Goal: Task Accomplishment & Management: Complete application form

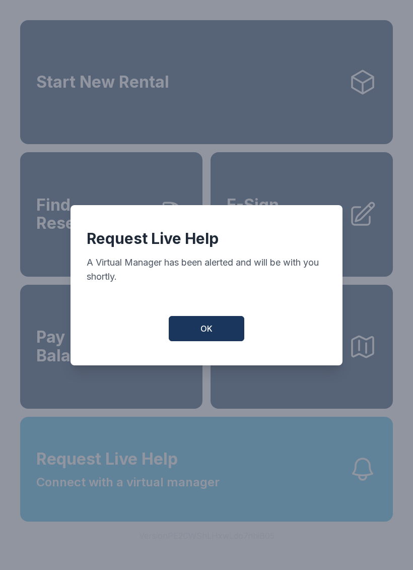
click at [218, 332] on button "OK" at bounding box center [207, 328] width 76 height 25
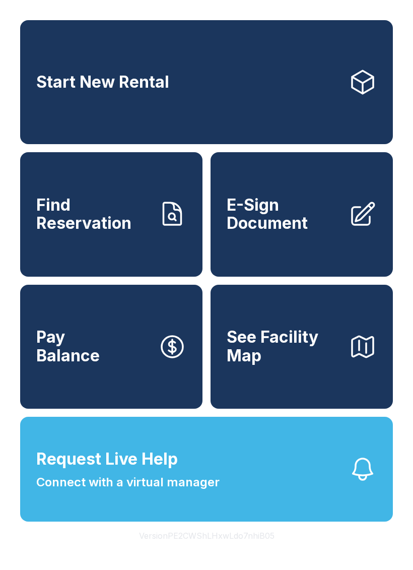
click at [279, 233] on span "E-Sign Document" at bounding box center [284, 214] width 114 height 37
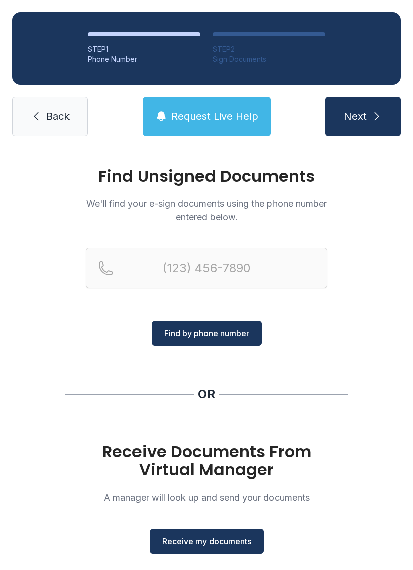
click at [240, 543] on span "Receive my documents" at bounding box center [206, 541] width 89 height 12
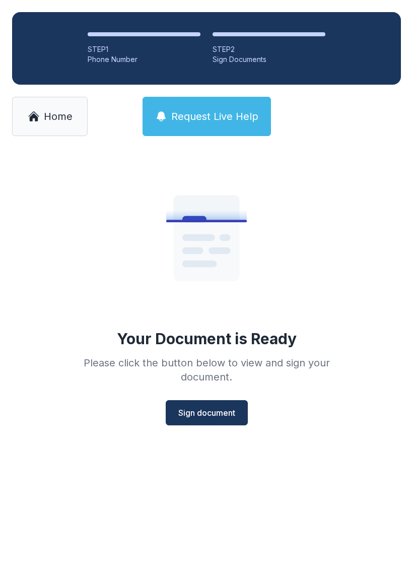
click at [230, 403] on button "Sign document" at bounding box center [207, 412] width 82 height 25
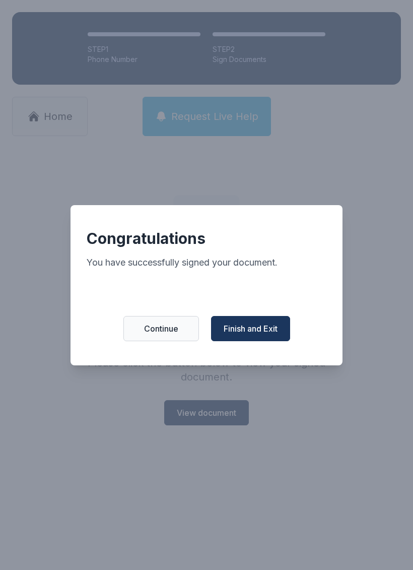
click at [276, 330] on span "Finish and Exit" at bounding box center [251, 329] width 54 height 12
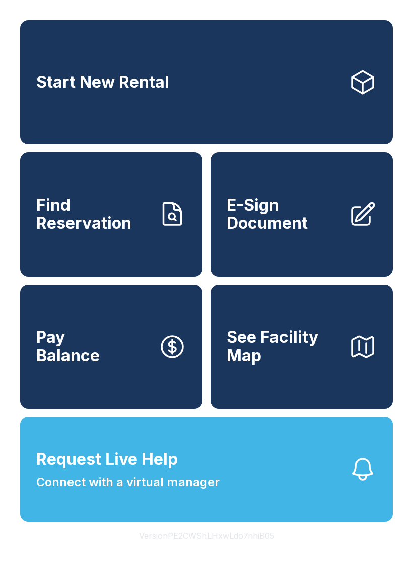
click at [312, 503] on button "Request Live Help Connect with a virtual manager" at bounding box center [206, 469] width 373 height 105
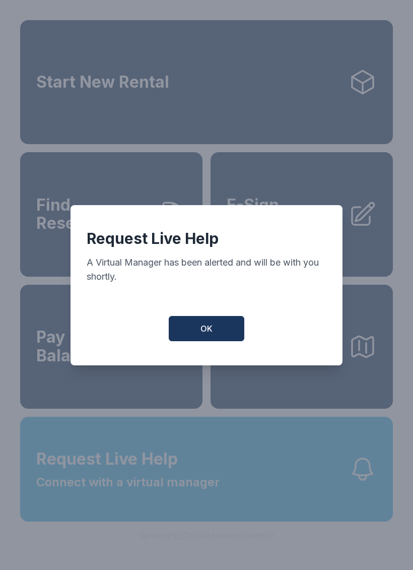
click at [217, 341] on button "OK" at bounding box center [207, 328] width 76 height 25
